Goal: Transaction & Acquisition: Book appointment/travel/reservation

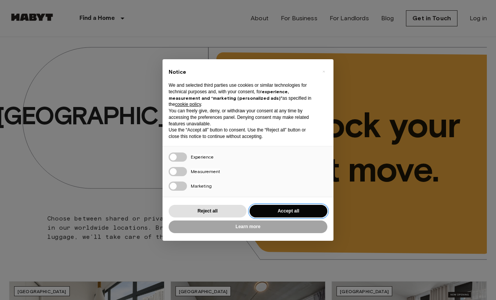
click at [259, 206] on button "Accept all" at bounding box center [289, 211] width 78 height 13
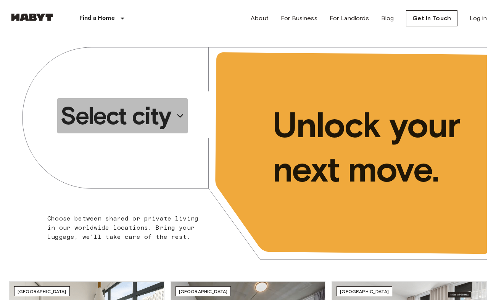
click at [149, 108] on p "Select city" at bounding box center [115, 115] width 111 height 31
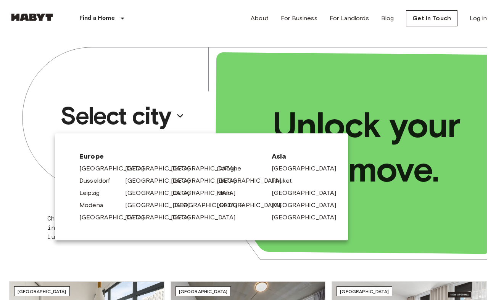
click at [174, 206] on link "[GEOGRAPHIC_DATA]" at bounding box center [209, 204] width 73 height 9
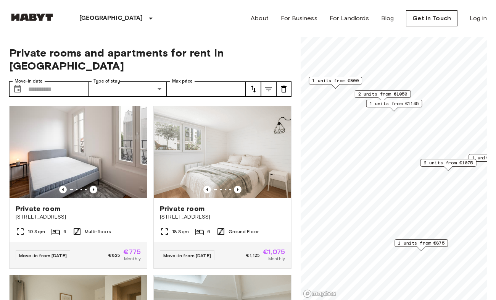
click at [354, 81] on span "1 units from €800" at bounding box center [335, 80] width 47 height 7
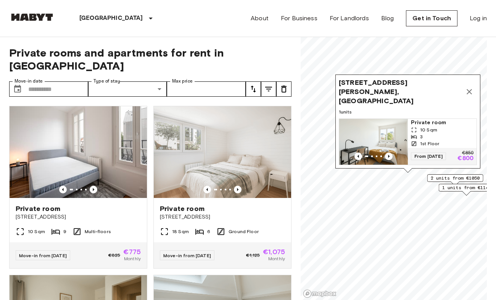
click at [436, 126] on span "Private room" at bounding box center [442, 123] width 63 height 8
click at [469, 95] on icon "Map marker" at bounding box center [469, 91] width 9 height 9
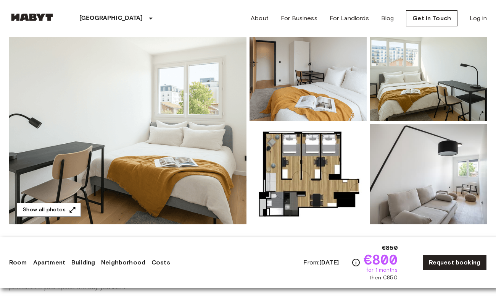
scroll to position [92, 0]
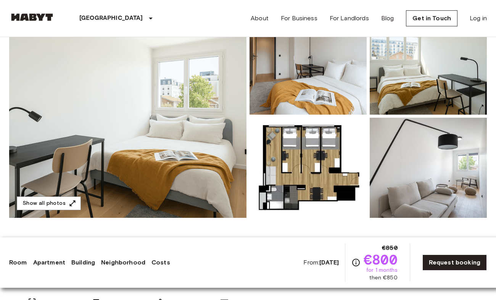
click at [210, 149] on img at bounding box center [128, 116] width 238 height 203
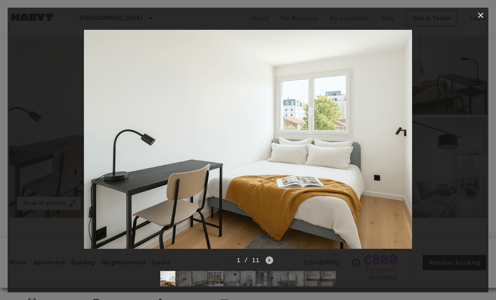
click at [270, 263] on icon "Next image" at bounding box center [270, 260] width 8 height 8
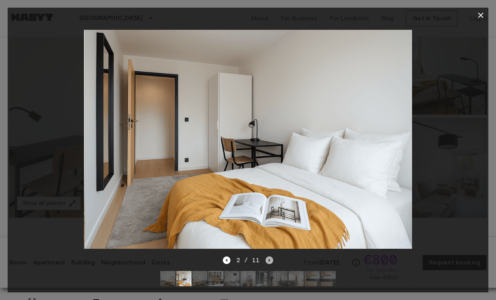
click at [270, 263] on icon "Next image" at bounding box center [270, 260] width 8 height 8
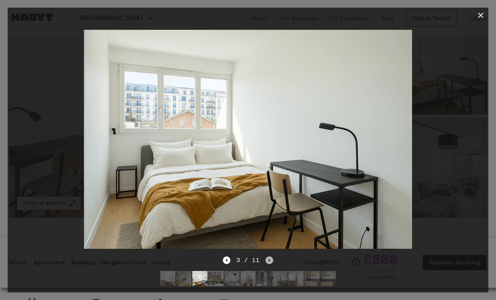
click at [270, 263] on icon "Next image" at bounding box center [270, 260] width 8 height 8
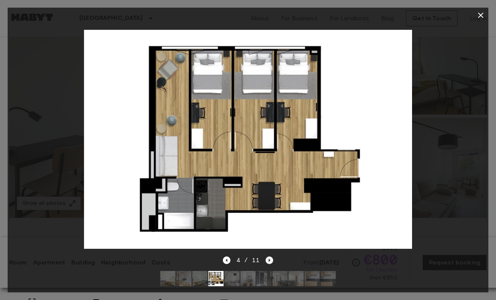
click at [270, 263] on icon "Next image" at bounding box center [270, 260] width 8 height 8
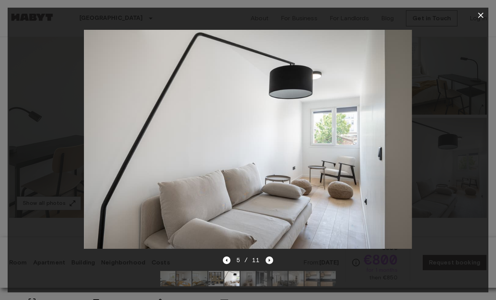
click at [270, 264] on icon "Next image" at bounding box center [270, 260] width 8 height 8
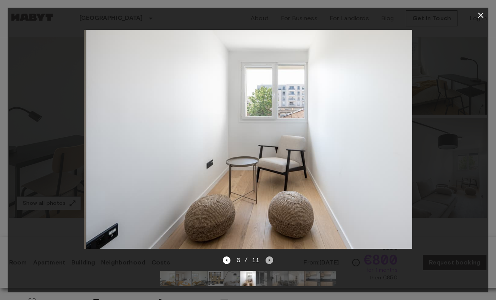
click at [270, 264] on icon "Next image" at bounding box center [270, 260] width 8 height 8
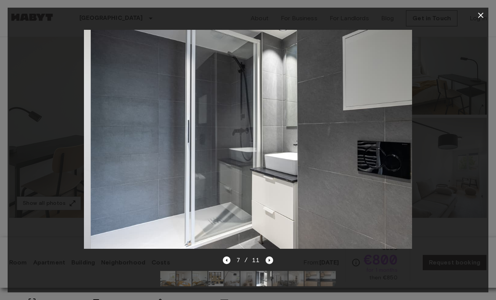
click at [270, 264] on icon "Next image" at bounding box center [270, 260] width 8 height 8
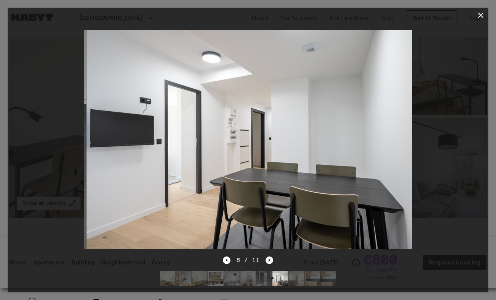
click at [270, 264] on icon "Next image" at bounding box center [270, 260] width 8 height 8
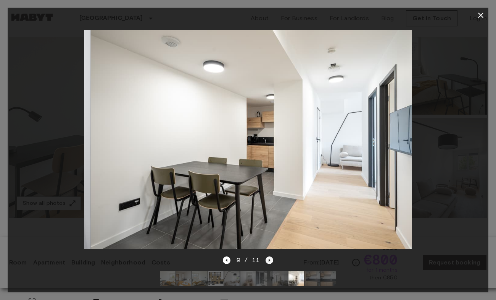
click at [271, 264] on icon "Next image" at bounding box center [270, 260] width 8 height 8
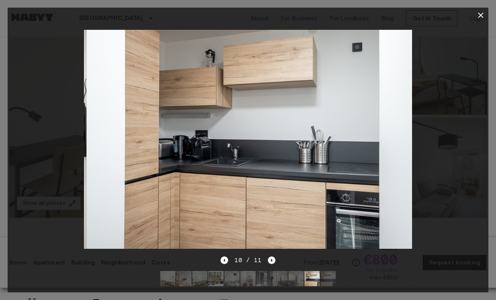
click at [271, 264] on icon "Next image" at bounding box center [272, 260] width 8 height 8
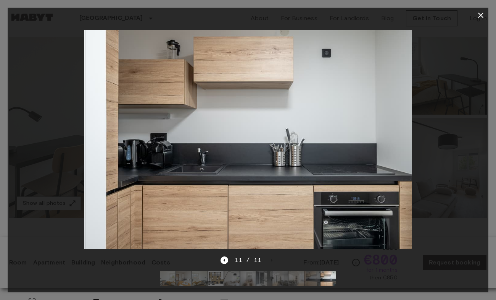
click at [456, 163] on div at bounding box center [248, 139] width 481 height 233
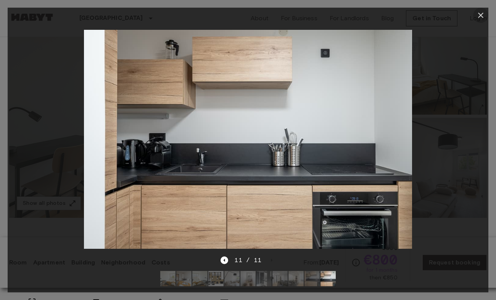
click at [481, 19] on icon "button" at bounding box center [481, 15] width 9 height 9
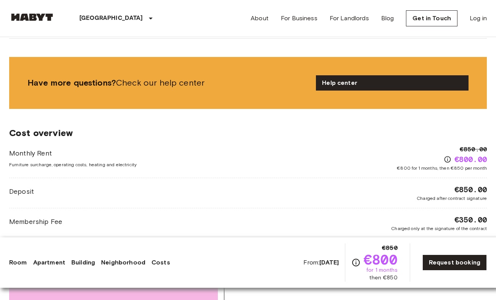
scroll to position [891, 0]
